Goal: Information Seeking & Learning: Learn about a topic

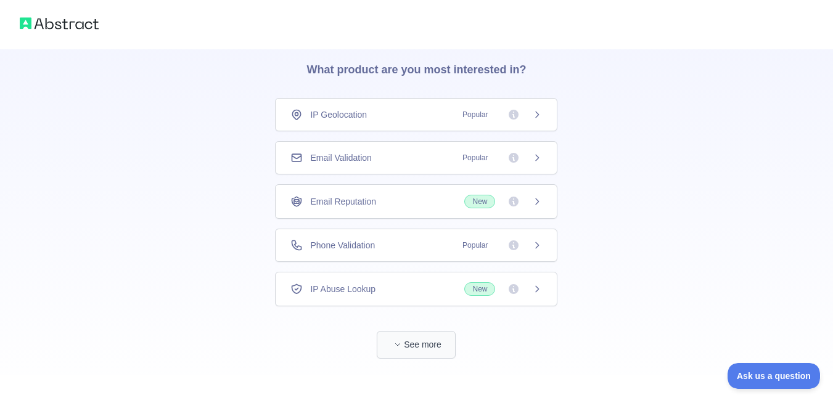
scroll to position [58, 0]
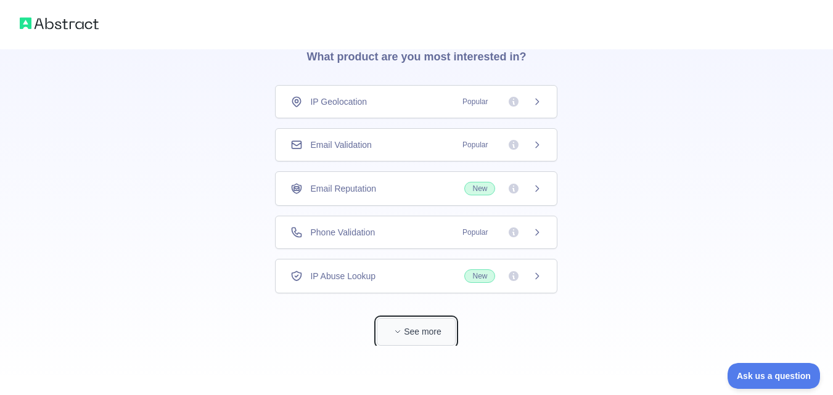
click at [412, 338] on button "See more" at bounding box center [416, 332] width 79 height 28
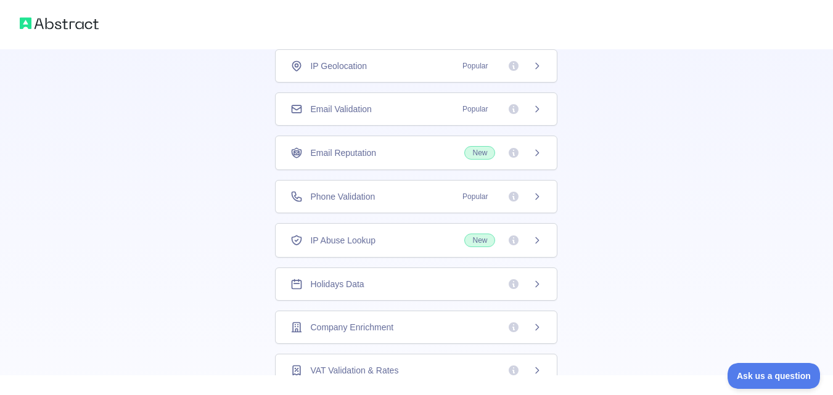
scroll to position [19, 0]
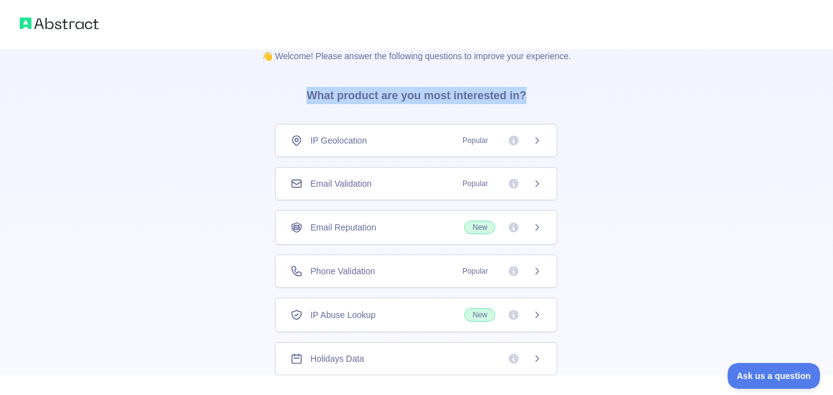
drag, startPoint x: 308, startPoint y: 94, endPoint x: 556, endPoint y: 98, distance: 248.5
click at [557, 98] on div "👋 Welcome! Please answer the following questions to improve your experience. Wh…" at bounding box center [416, 373] width 348 height 686
copy h3 "What product are you most interested in?"
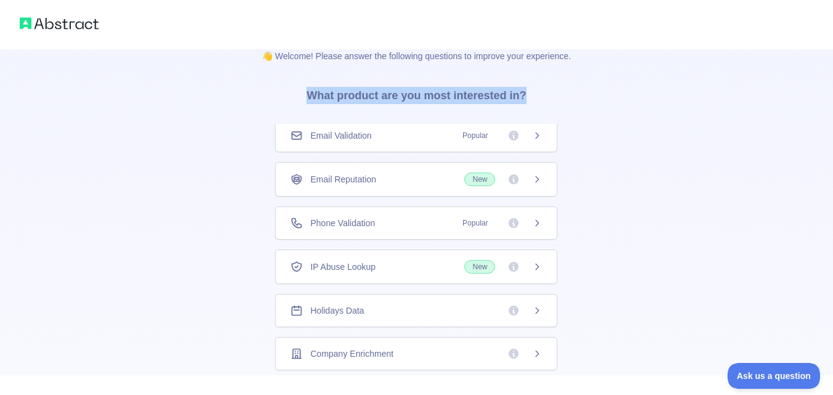
scroll to position [142, 0]
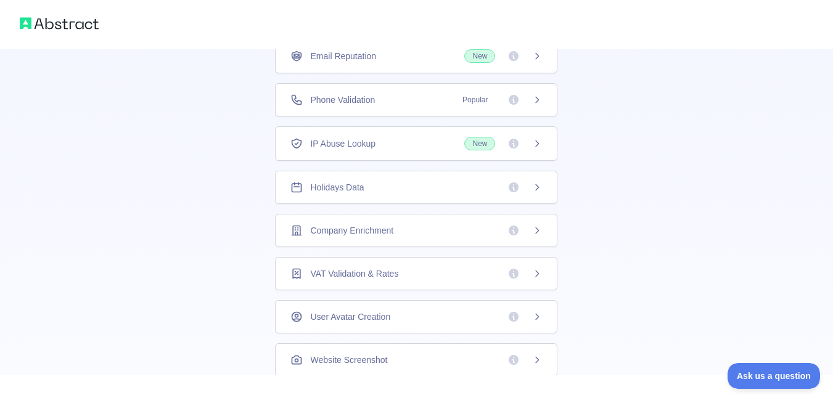
click at [374, 230] on span "Company Enrichment" at bounding box center [351, 230] width 83 height 12
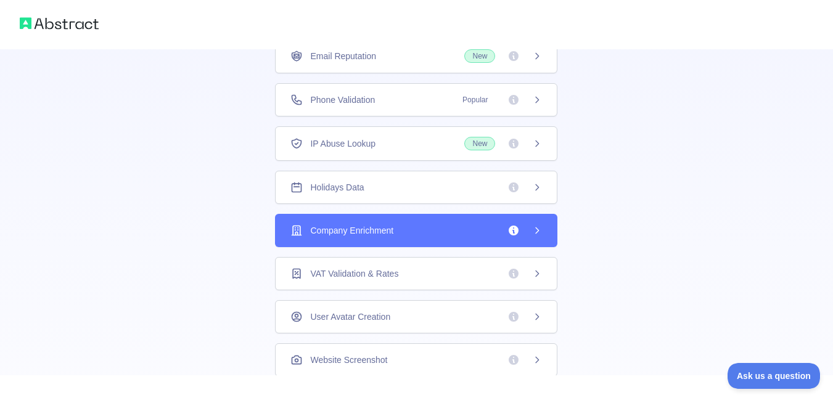
scroll to position [143, 0]
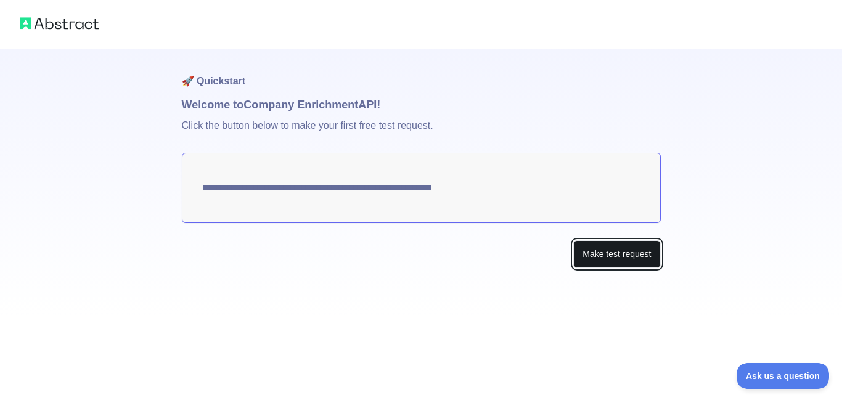
click at [597, 256] on button "Make test request" at bounding box center [616, 254] width 87 height 28
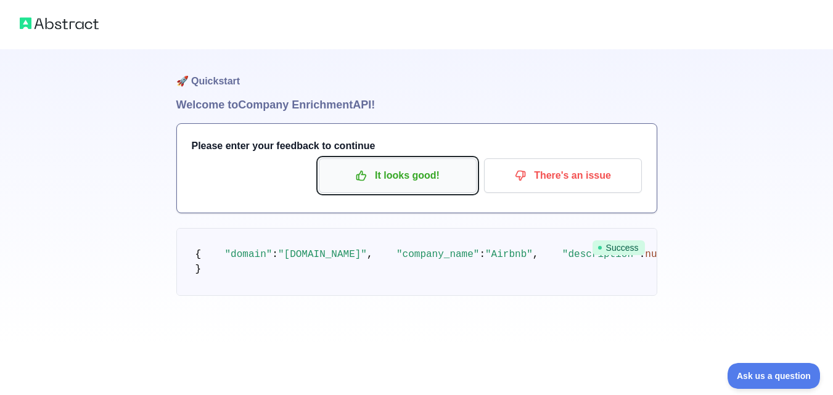
click at [345, 170] on p "It looks good!" at bounding box center [397, 175] width 139 height 21
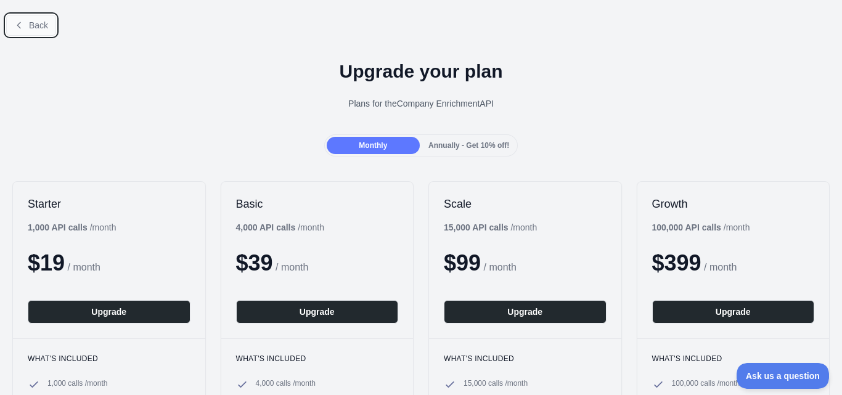
click at [49, 20] on button "Back" at bounding box center [31, 25] width 50 height 21
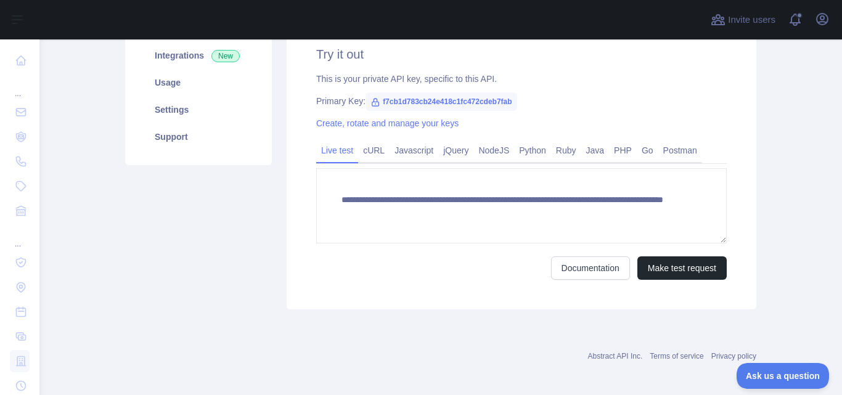
scroll to position [123, 0]
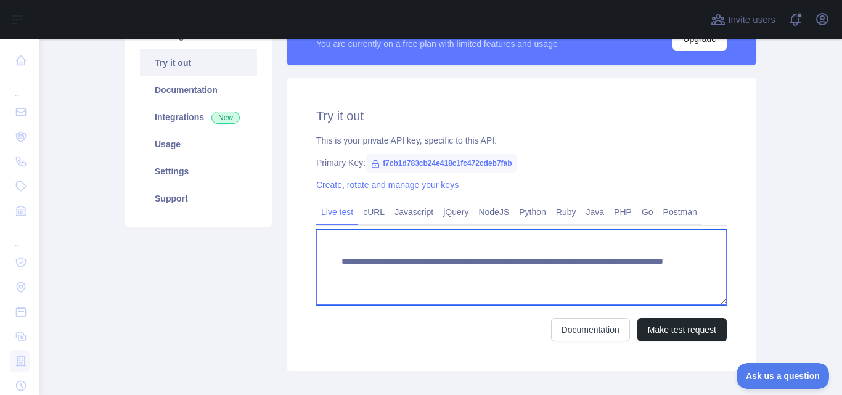
drag, startPoint x: 337, startPoint y: 264, endPoint x: 552, endPoint y: 273, distance: 215.4
click at [552, 273] on textarea "**********" at bounding box center [521, 267] width 411 height 75
